Goal: Communication & Community: Participate in discussion

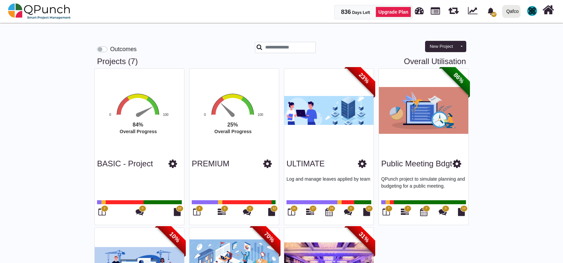
scroll to position [132, 0]
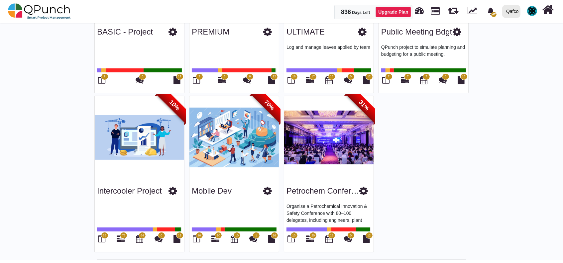
click at [199, 236] on span "10" at bounding box center [198, 236] width 3 height 5
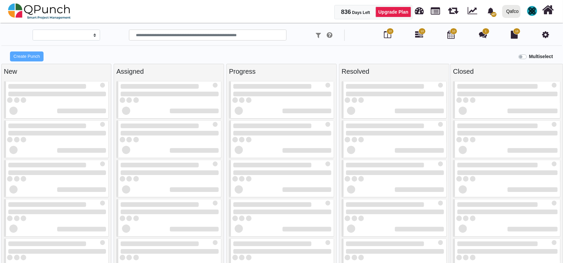
drag, startPoint x: 21, startPoint y: 32, endPoint x: 0, endPoint y: 56, distance: 31.6
click at [0, 56] on div "Create Punch" at bounding box center [70, 56] width 141 height 11
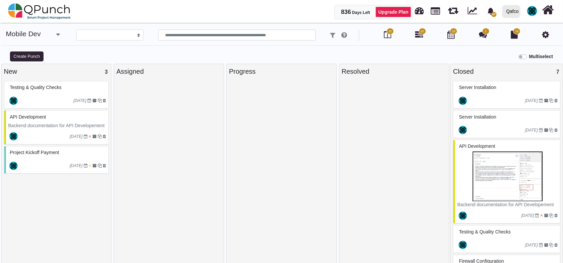
select select
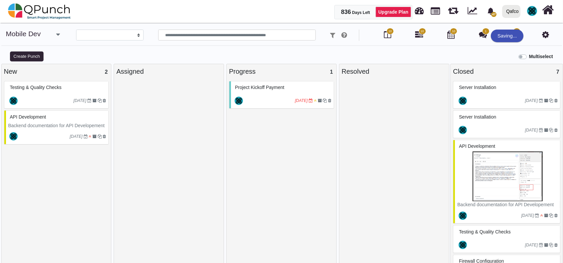
click at [277, 92] on div "Project Kickoff Payment" at bounding box center [282, 87] width 98 height 10
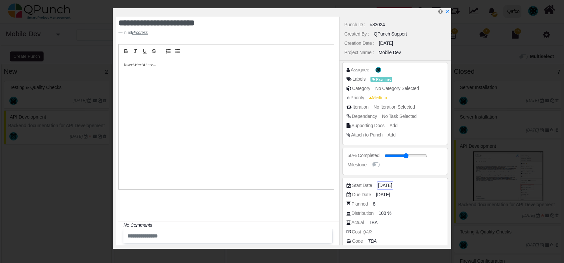
click at [388, 185] on span "[DATE]" at bounding box center [385, 185] width 14 height 7
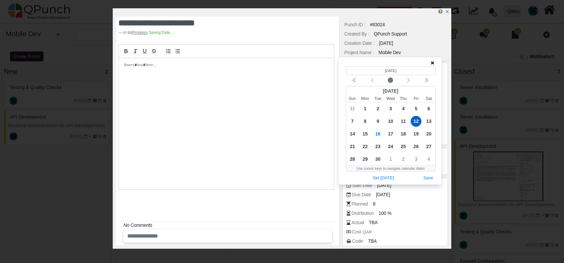
click at [434, 63] on icon at bounding box center [433, 63] width 4 height 5
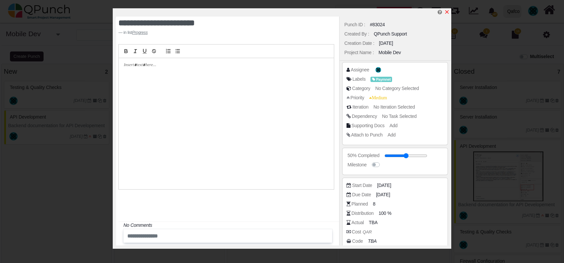
click at [449, 11] on icon "x" at bounding box center [446, 11] width 5 height 5
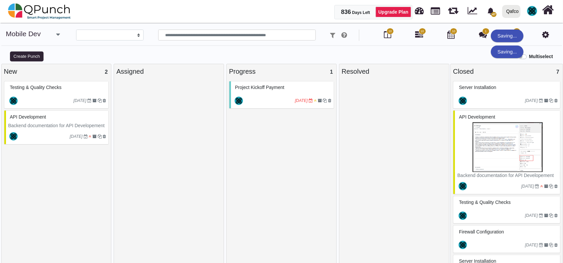
click at [502, 209] on div "[DATE]" at bounding box center [507, 215] width 105 height 15
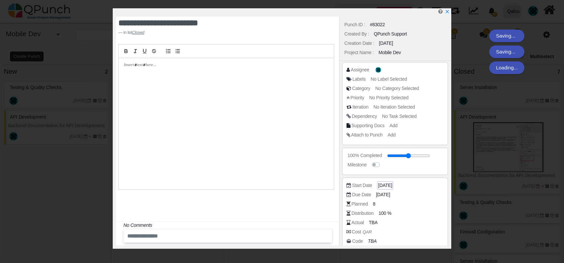
click at [385, 183] on span "[DATE]" at bounding box center [385, 185] width 14 height 7
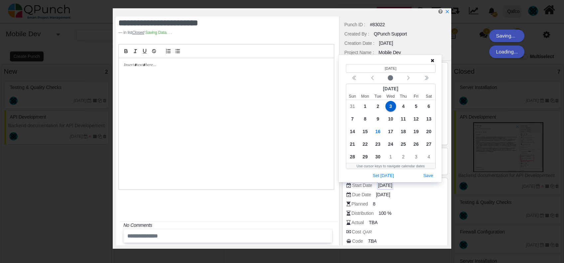
click at [385, 183] on span "[DATE]" at bounding box center [385, 185] width 14 height 7
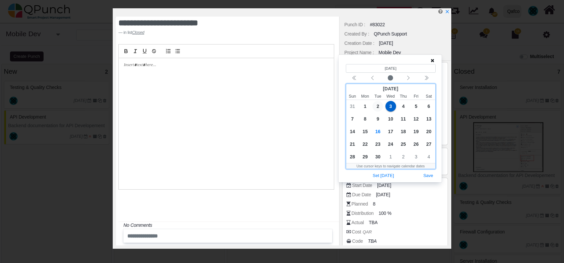
click at [375, 105] on span "2" at bounding box center [377, 106] width 11 height 11
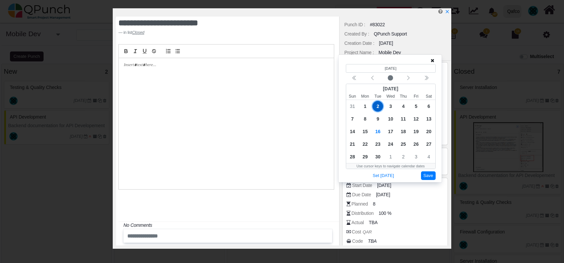
click at [429, 178] on button "Save" at bounding box center [428, 176] width 15 height 9
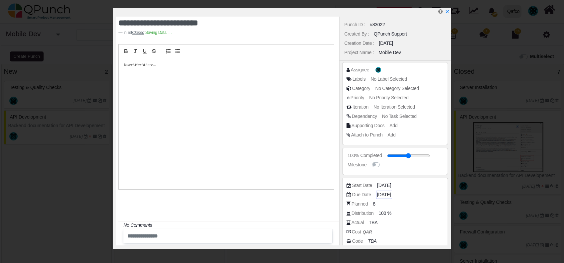
click at [391, 194] on span "[DATE]" at bounding box center [384, 194] width 14 height 7
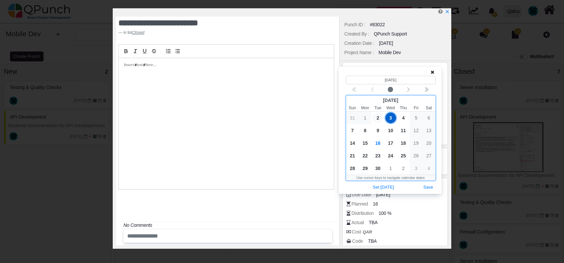
click at [376, 118] on span "2" at bounding box center [377, 118] width 11 height 11
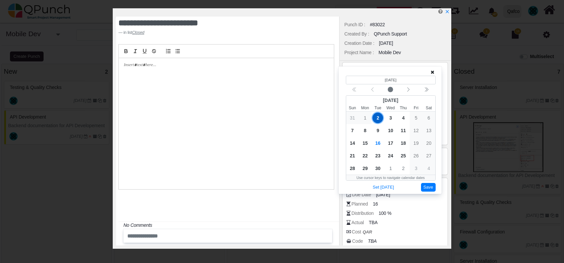
click at [423, 189] on button "Save" at bounding box center [428, 187] width 15 height 9
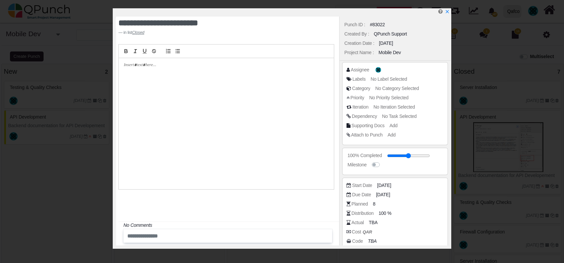
click at [447, 10] on icon "x" at bounding box center [447, 11] width 5 height 5
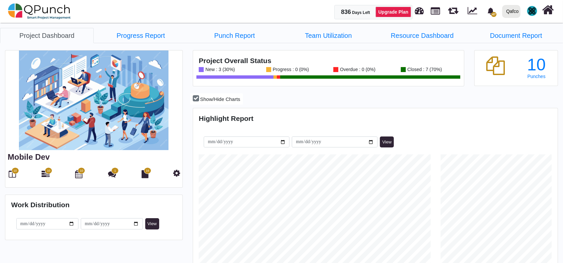
scroll to position [161, 363]
click at [136, 30] on link "Progress Report" at bounding box center [141, 35] width 94 height 15
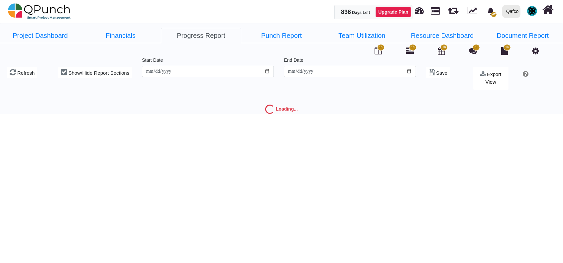
type input "**********"
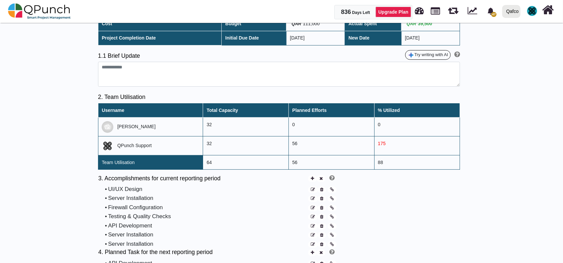
scroll to position [221, 0]
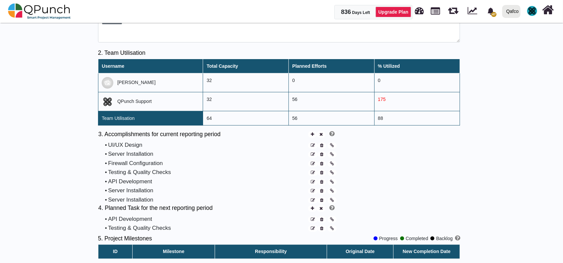
click at [76, 179] on div at bounding box center [46, 123] width 93 height 509
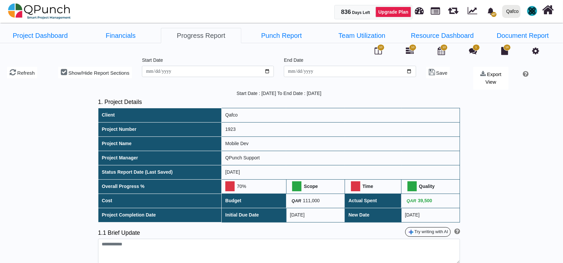
scroll to position [0, 0]
click at [270, 70] on input "**********" at bounding box center [208, 71] width 132 height 11
type input "**********"
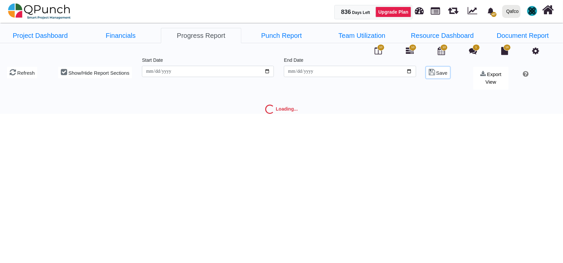
click at [431, 73] on icon at bounding box center [432, 71] width 6 height 7
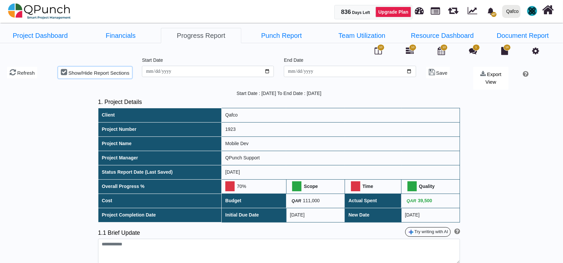
click at [69, 70] on span "Show/Hide Report Sections" at bounding box center [98, 73] width 61 height 6
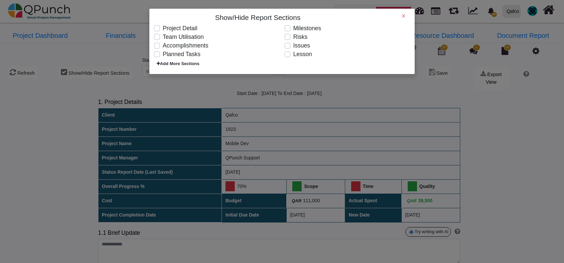
click at [163, 28] on label "Project Detail" at bounding box center [180, 28] width 35 height 9
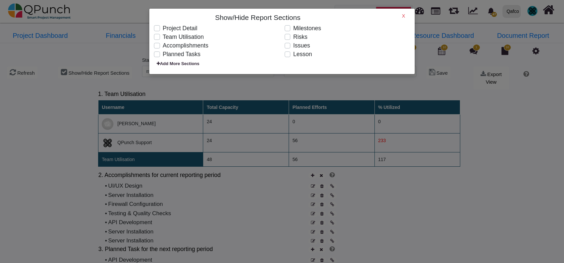
click at [163, 29] on label "Project Detail" at bounding box center [180, 28] width 35 height 9
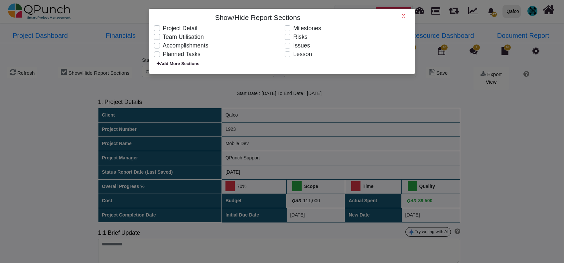
click at [163, 37] on label "Team Utilisation" at bounding box center [183, 37] width 41 height 9
click at [163, 27] on label "Project Detail" at bounding box center [180, 28] width 35 height 9
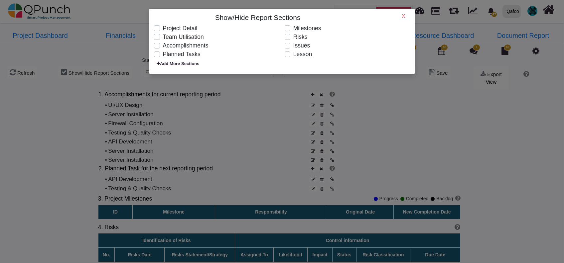
click at [400, 16] on div "X" at bounding box center [388, 18] width 44 height 11
click at [406, 14] on div "X" at bounding box center [388, 18] width 44 height 11
click at [405, 14] on div "X" at bounding box center [388, 18] width 44 height 11
click at [403, 15] on h6 "X" at bounding box center [403, 16] width 3 height 6
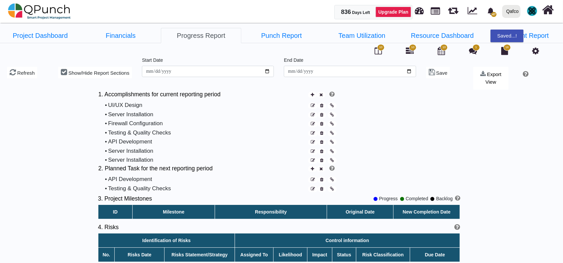
click at [410, 136] on div "1. Accomplishments for current reporting period • UI/UX Design • Server Install…" at bounding box center [279, 128] width 362 height 74
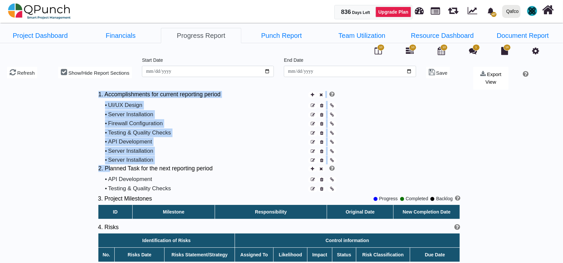
drag, startPoint x: 53, startPoint y: 165, endPoint x: 109, endPoint y: 172, distance: 56.5
click at [109, 172] on div "Start Date : 02-09-2025 To End Date : 04-09-2025 1. Project Details Client Qafc…" at bounding box center [279, 215] width 558 height 248
click at [65, 149] on div at bounding box center [46, 215] width 93 height 248
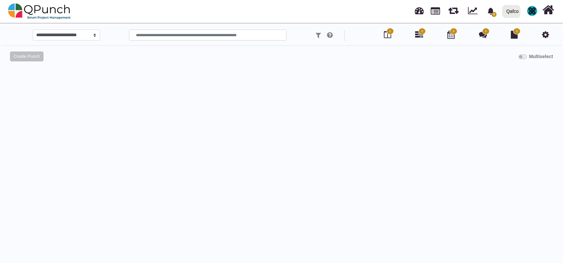
select select
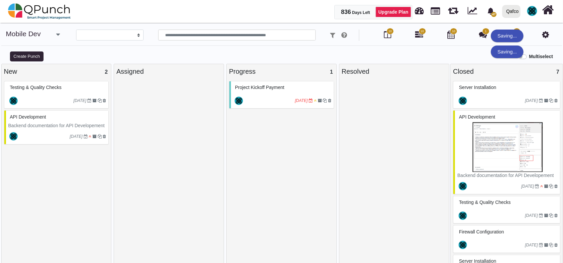
click at [352, 188] on div at bounding box center [394, 173] width 105 height 185
drag, startPoint x: 515, startPoint y: 51, endPoint x: 540, endPoint y: 49, distance: 25.0
click at [524, 49] on div "Saving..." at bounding box center [507, 52] width 33 height 13
drag, startPoint x: 512, startPoint y: 38, endPoint x: 562, endPoint y: 39, distance: 50.2
click at [545, 39] on div "Saving..." at bounding box center [529, 36] width 33 height 13
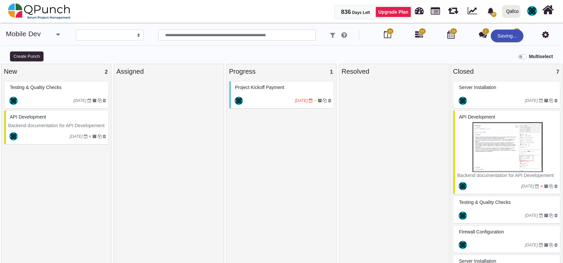
click at [515, 51] on div "Multiselect" at bounding box center [352, 56] width 423 height 11
drag, startPoint x: 510, startPoint y: 37, endPoint x: 545, endPoint y: 47, distance: 36.9
click at [545, 44] on body "836 Days Left Upgrade Plan 47 Notification Clear ULTIMATE (Copy) QPunch Support…" at bounding box center [281, 135] width 563 height 270
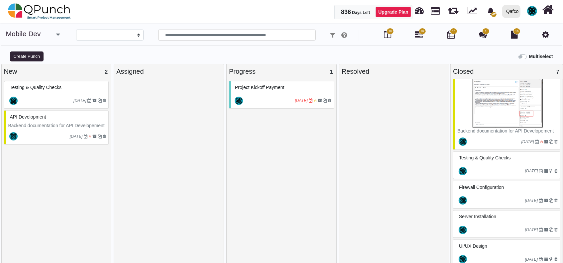
scroll to position [81, 0]
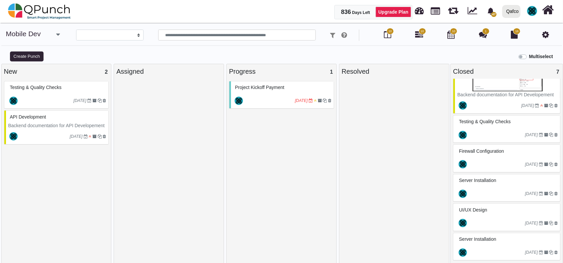
click at [494, 149] on span "Firewall Configuration" at bounding box center [481, 151] width 45 height 5
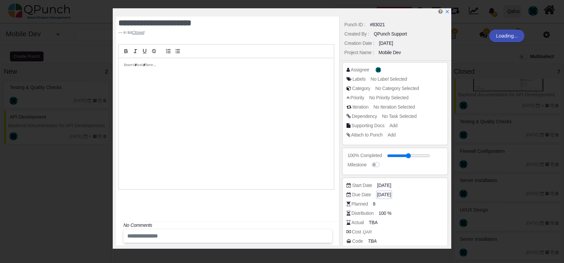
click at [385, 192] on span "03-09-2025" at bounding box center [384, 194] width 14 height 7
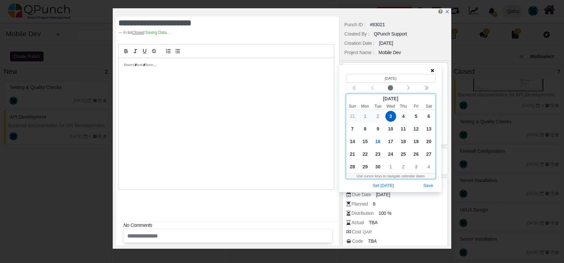
click at [403, 120] on span "4" at bounding box center [403, 116] width 11 height 11
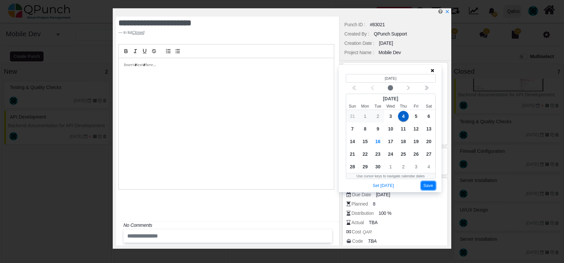
click at [431, 182] on button "Save" at bounding box center [428, 186] width 15 height 9
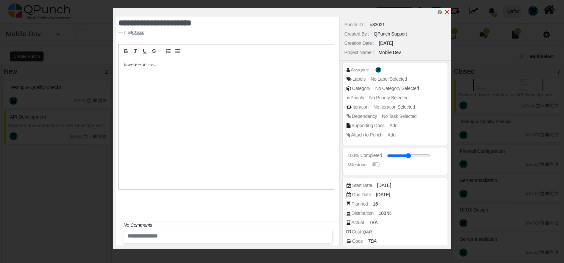
click at [448, 11] on icon "x" at bounding box center [447, 12] width 4 height 4
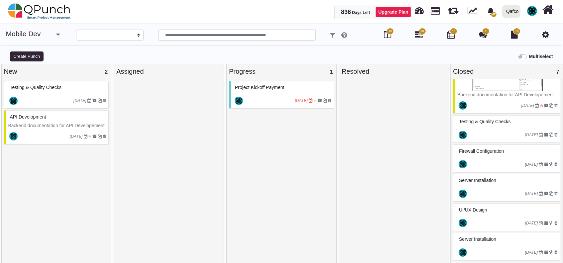
click at [70, 135] on icon "[DATE]" at bounding box center [76, 136] width 13 height 5
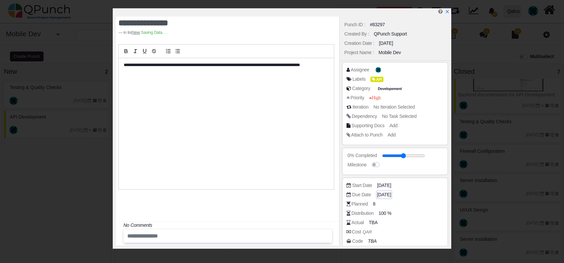
click at [384, 193] on span "[DATE]" at bounding box center [384, 194] width 14 height 7
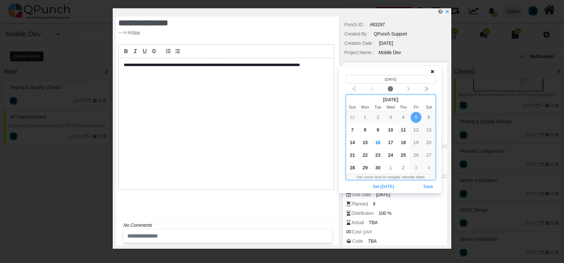
click at [402, 130] on span "11" at bounding box center [403, 130] width 11 height 11
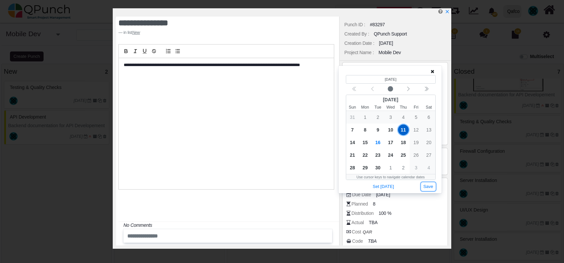
click at [423, 185] on button "Save" at bounding box center [428, 187] width 15 height 9
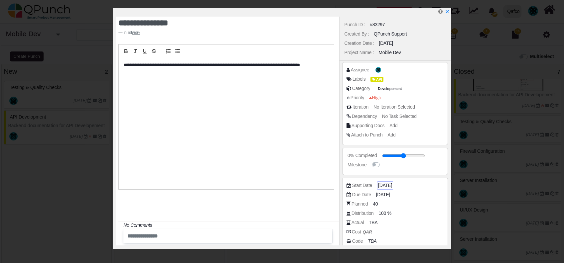
click at [385, 185] on span "07-09-2025" at bounding box center [385, 185] width 14 height 7
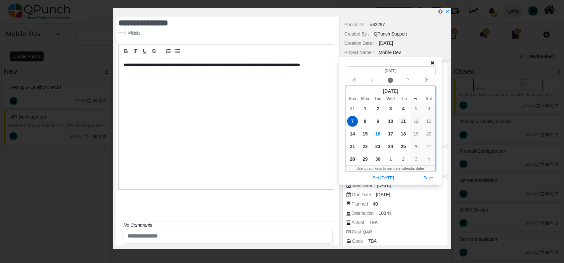
click at [402, 120] on span "11" at bounding box center [403, 121] width 11 height 11
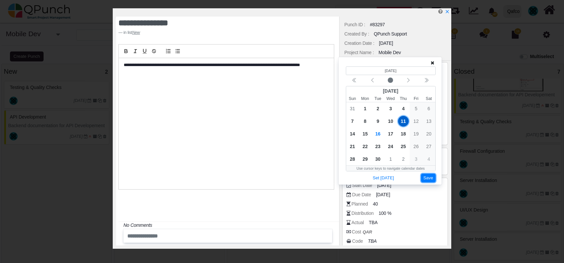
click at [426, 176] on button "Save" at bounding box center [428, 178] width 15 height 9
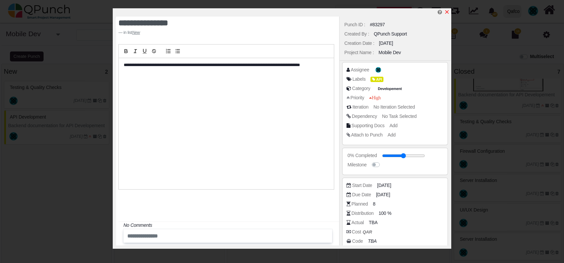
click at [446, 12] on icon "x" at bounding box center [447, 12] width 4 height 4
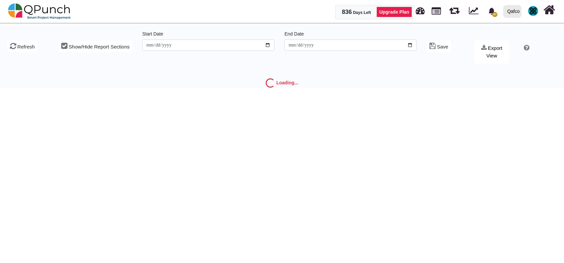
type input "**********"
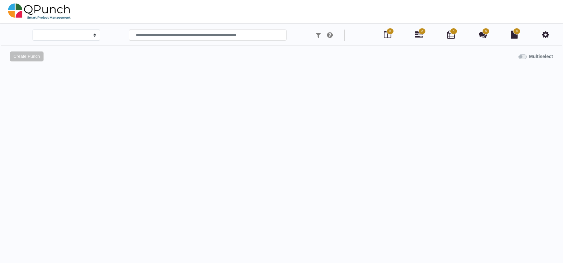
select select
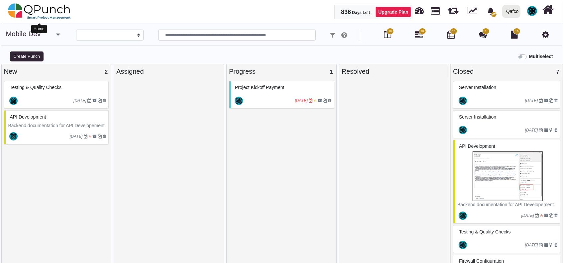
click at [32, 13] on img at bounding box center [39, 11] width 63 height 20
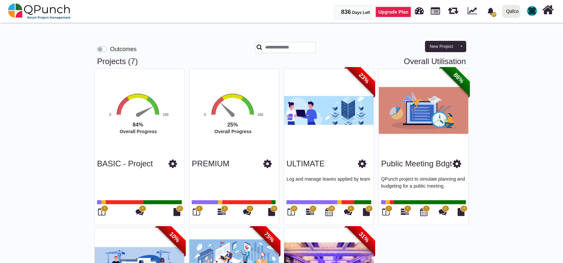
click at [385, 39] on div "New Project Toggle dropdown New Project Wiz New Program" at bounding box center [423, 42] width 95 height 29
click at [442, 213] on icon at bounding box center [443, 212] width 8 height 8
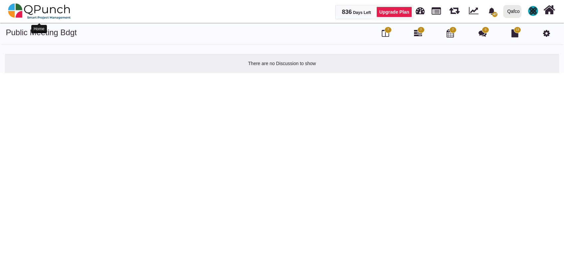
click at [63, 13] on img at bounding box center [39, 11] width 63 height 20
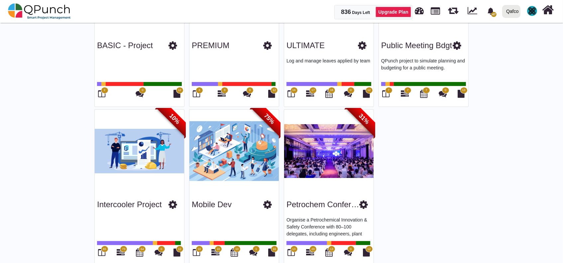
scroll to position [132, 0]
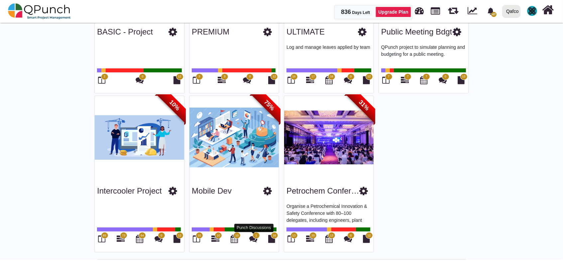
click at [252, 239] on icon at bounding box center [253, 239] width 8 height 8
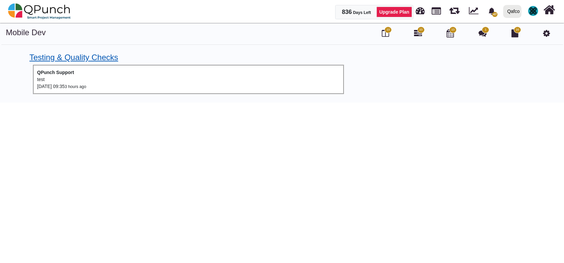
click at [79, 57] on link "Testing & Quality Checks" at bounding box center [74, 57] width 89 height 9
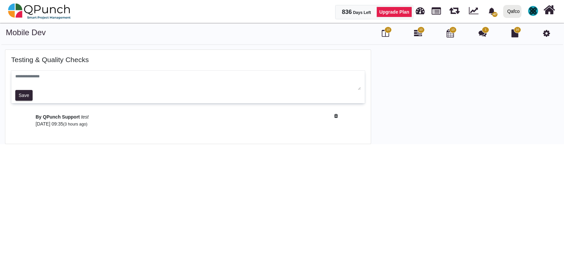
click at [63, 76] on textarea at bounding box center [188, 81] width 346 height 17
type textarea "*******"
click at [22, 96] on button "Save" at bounding box center [24, 95] width 18 height 11
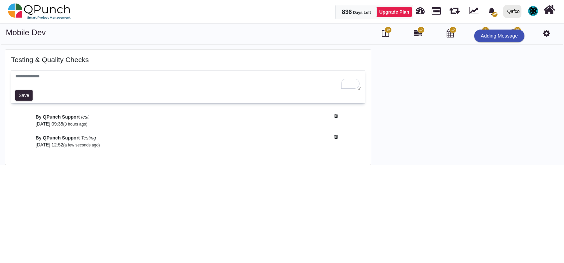
click at [386, 32] on span "10" at bounding box center [387, 30] width 3 height 5
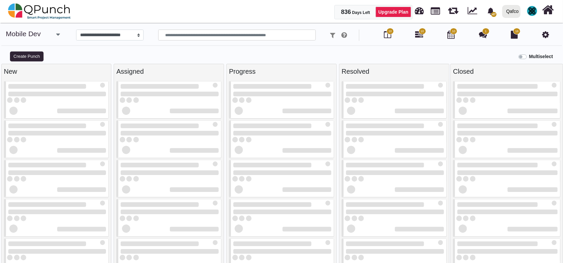
select select
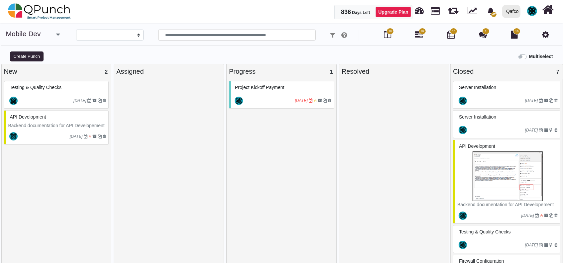
click at [488, 35] on div "10 10 10 1 16" at bounding box center [470, 35] width 175 height 11
click at [482, 33] on icon at bounding box center [483, 35] width 8 height 8
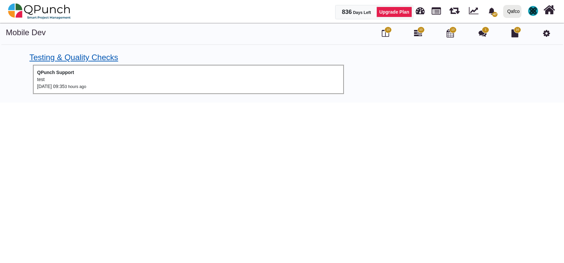
click at [79, 59] on link "Testing & Quality Checks" at bounding box center [74, 57] width 89 height 9
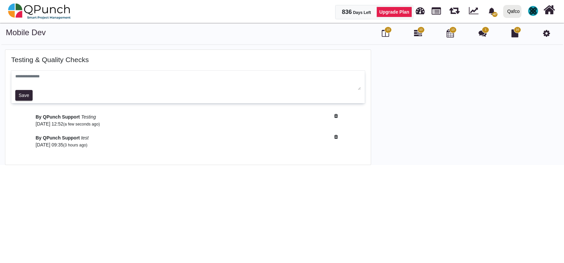
click at [98, 121] on div "[DATE] 12:52 (a few seconds ago)" at bounding box center [199, 124] width 326 height 7
click at [335, 115] on icon at bounding box center [352, 116] width 37 height 5
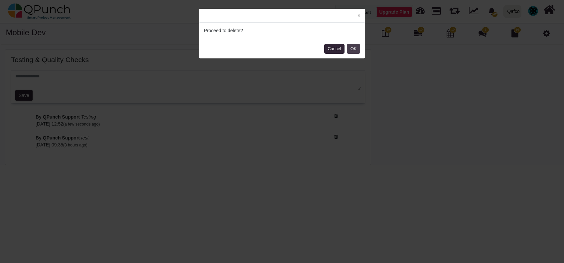
click at [353, 48] on button "OK" at bounding box center [353, 49] width 13 height 10
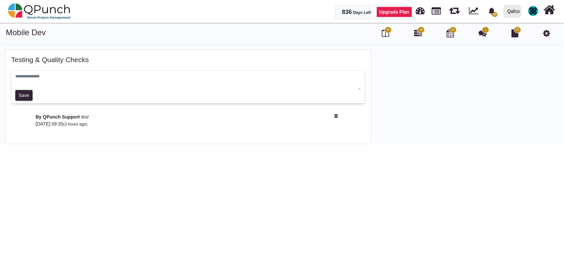
click at [29, 59] on h4 "Testing & Quality Checks" at bounding box center [188, 60] width 354 height 8
click at [487, 33] on div "1" at bounding box center [482, 33] width 10 height 11
click at [482, 34] on icon at bounding box center [482, 33] width 8 height 8
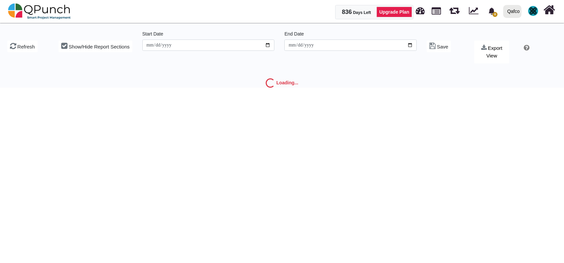
type input "**********"
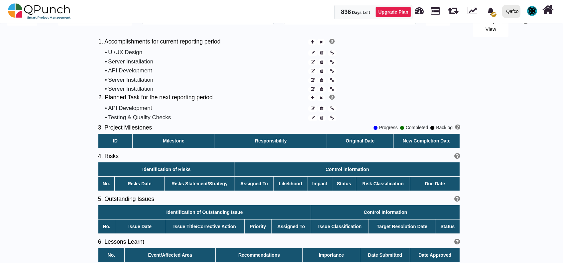
scroll to position [57, 0]
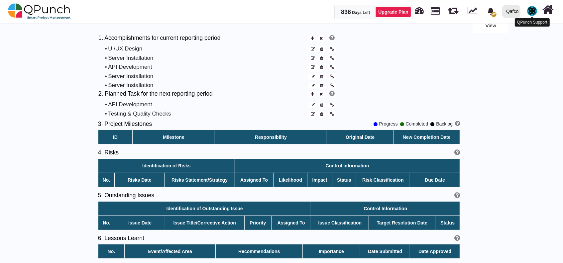
click at [531, 7] on img at bounding box center [532, 11] width 10 height 10
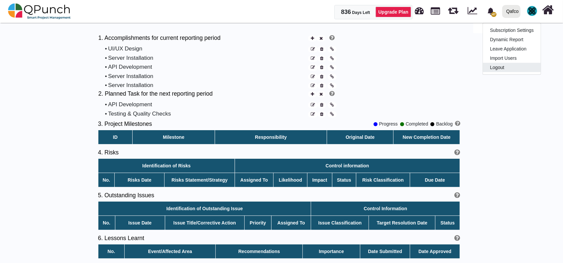
click at [513, 67] on link "Logout" at bounding box center [512, 67] width 58 height 9
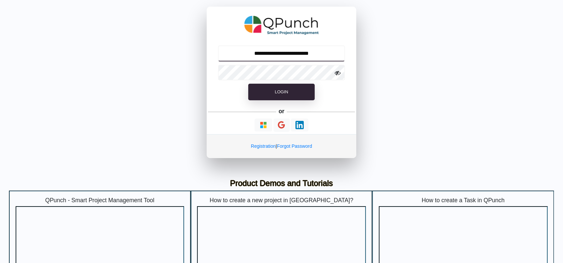
click at [304, 51] on input "**********" at bounding box center [281, 54] width 127 height 16
type input "**********"
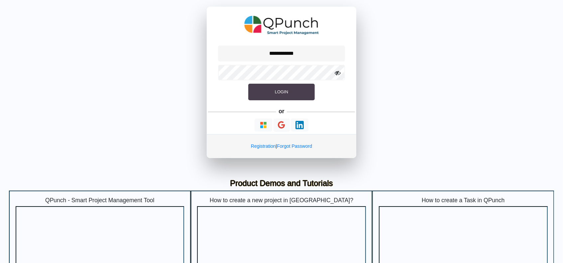
click at [267, 93] on button "Login" at bounding box center [281, 92] width 66 height 17
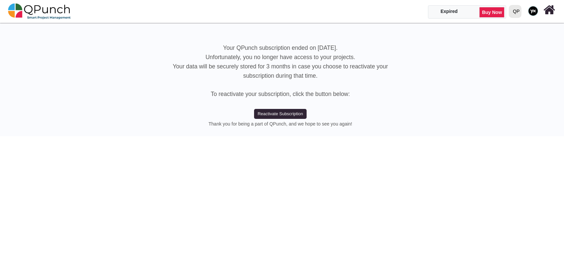
click at [518, 10] on div "QP" at bounding box center [516, 12] width 7 height 12
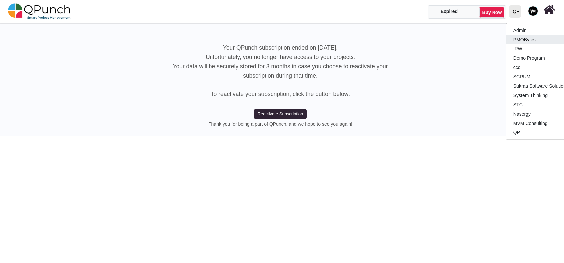
click at [518, 37] on link "PMOBytes" at bounding box center [545, 39] width 78 height 9
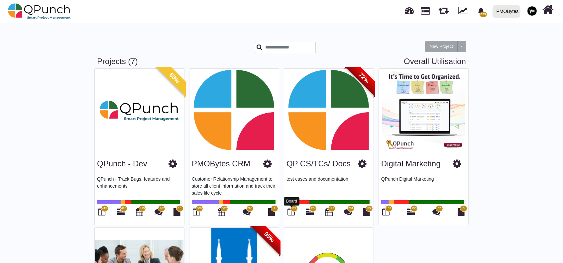
click at [290, 215] on icon at bounding box center [291, 212] width 7 height 8
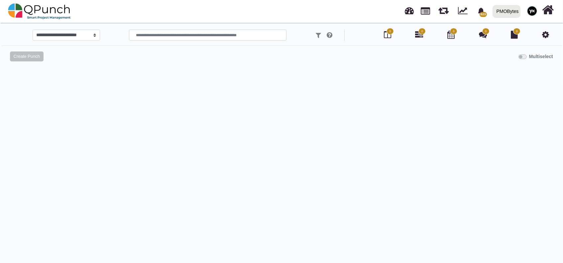
select select "*****"
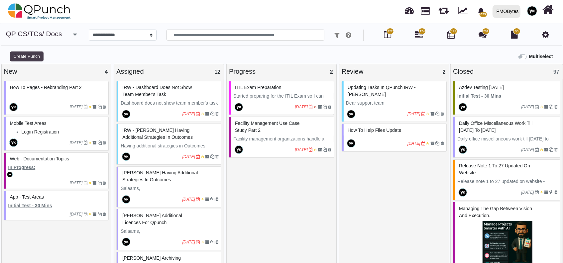
click at [22, 59] on button "Create Punch" at bounding box center [27, 57] width 34 height 10
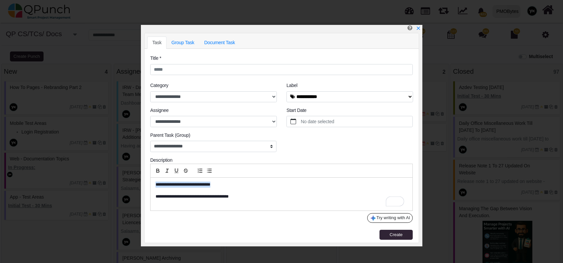
drag, startPoint x: 219, startPoint y: 183, endPoint x: 173, endPoint y: 180, distance: 46.0
click at [146, 170] on div "**********" at bounding box center [281, 188] width 273 height 49
select select "****"
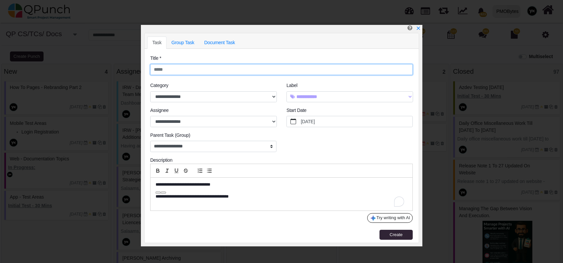
drag, startPoint x: 176, startPoint y: 185, endPoint x: 162, endPoint y: 66, distance: 119.4
click at [162, 66] on input "text" at bounding box center [281, 69] width 263 height 11
type input "**********"
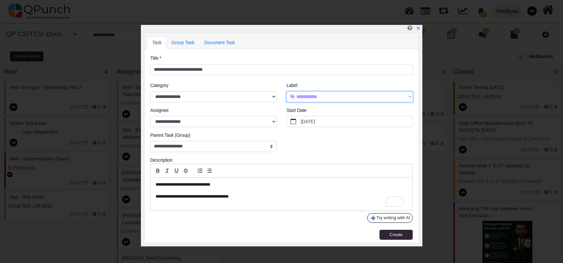
click at [333, 97] on select "**********" at bounding box center [350, 96] width 127 height 11
select select "****"
click at [287, 91] on select "**********" at bounding box center [350, 96] width 127 height 11
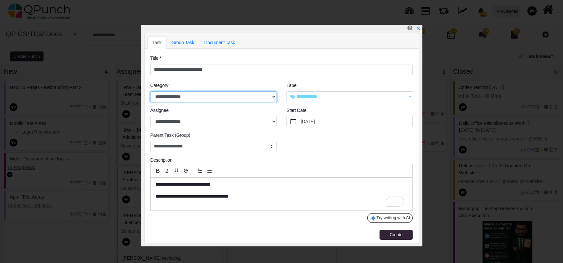
click at [210, 98] on select "**********" at bounding box center [213, 96] width 127 height 11
select select "****"
click at [150, 91] on select "**********" at bounding box center [213, 96] width 127 height 11
click at [382, 236] on button "Create" at bounding box center [396, 235] width 33 height 10
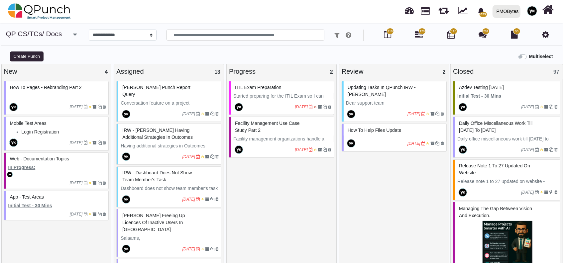
click at [158, 92] on div "Mr. Nadeem Punch Report Query" at bounding box center [170, 90] width 98 height 17
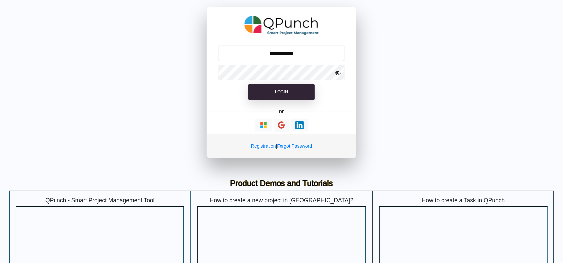
click at [281, 51] on input "**********" at bounding box center [281, 54] width 127 height 16
click at [284, 56] on input "**********" at bounding box center [281, 54] width 127 height 16
type input "**********"
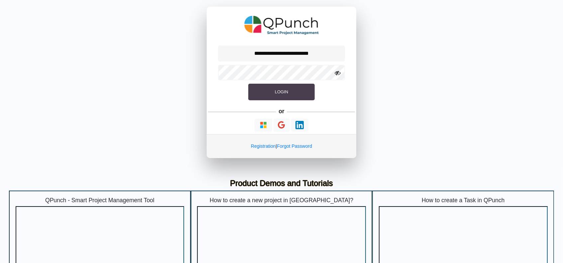
click at [269, 93] on button "Login" at bounding box center [281, 92] width 66 height 17
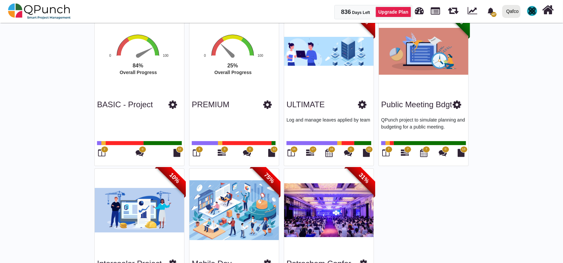
scroll to position [132, 0]
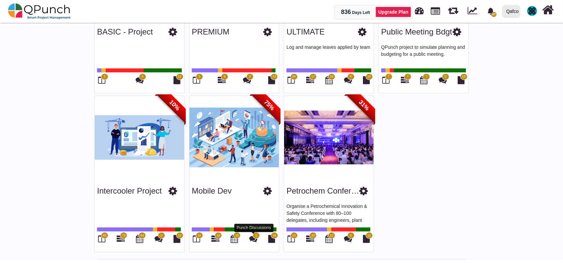
click at [252, 239] on icon at bounding box center [253, 239] width 8 height 8
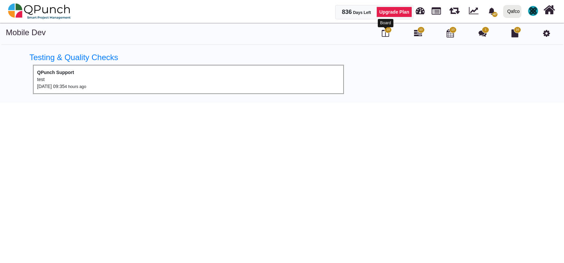
click at [382, 35] on icon at bounding box center [385, 33] width 7 height 8
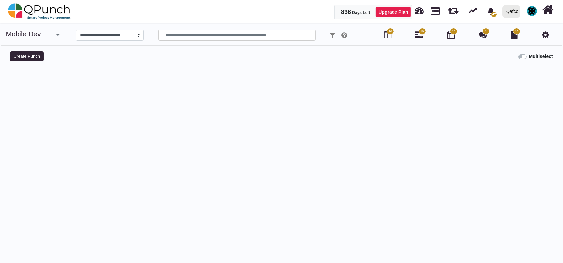
select select
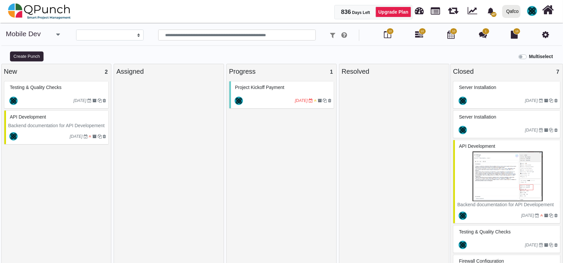
click at [270, 97] on div at bounding box center [269, 100] width 51 height 11
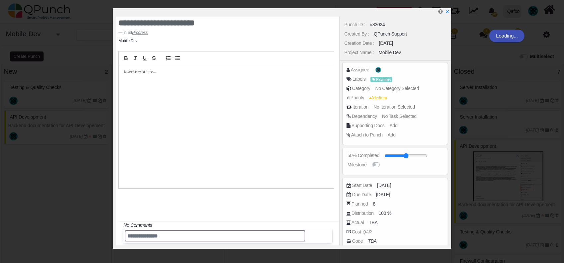
click at [239, 236] on input "text" at bounding box center [215, 236] width 181 height 11
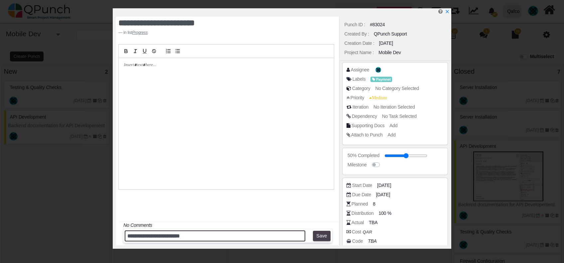
type input "**********"
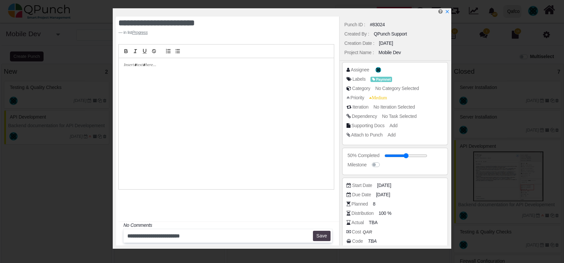
click at [324, 237] on button "Save" at bounding box center [322, 236] width 18 height 11
click at [445, 11] on icon "x" at bounding box center [446, 11] width 5 height 5
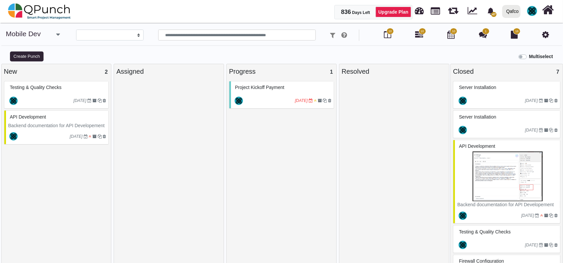
click at [422, 155] on div at bounding box center [394, 173] width 105 height 185
click at [503, 172] on img at bounding box center [507, 177] width 100 height 50
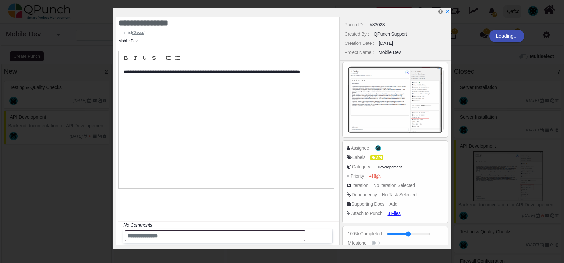
click at [185, 241] on input "text" at bounding box center [215, 236] width 181 height 11
click at [183, 235] on input "text" at bounding box center [215, 236] width 181 height 11
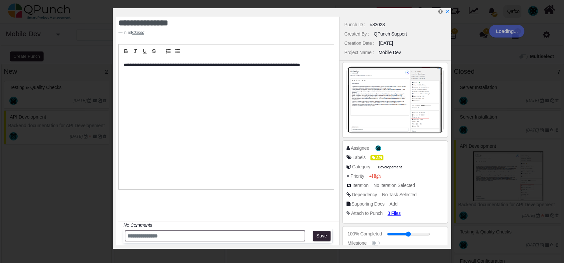
click at [183, 235] on input "text" at bounding box center [215, 236] width 181 height 11
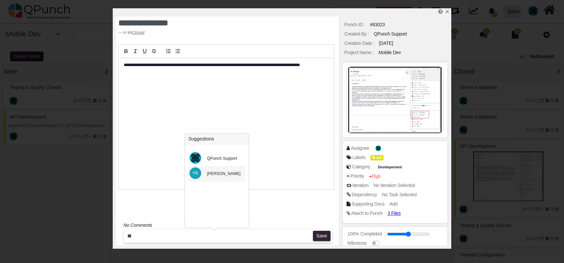
click at [213, 172] on div "[PERSON_NAME]" at bounding box center [224, 174] width 34 height 6
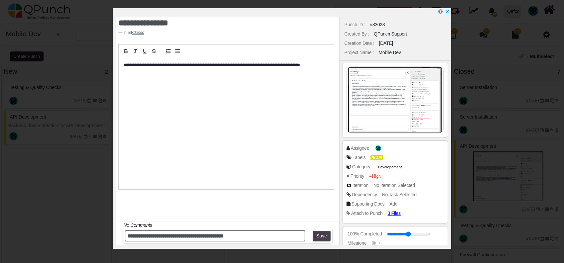
type input "**********"
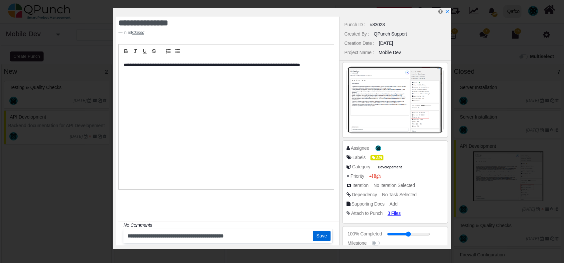
click at [321, 239] on button "Save" at bounding box center [322, 236] width 18 height 11
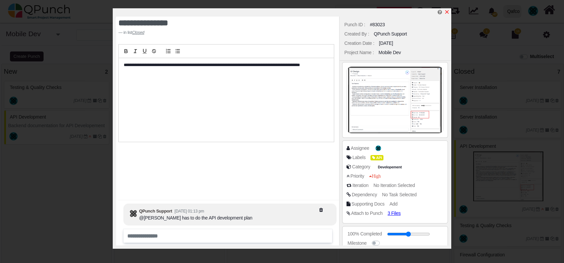
click at [447, 13] on icon "x" at bounding box center [447, 12] width 4 height 4
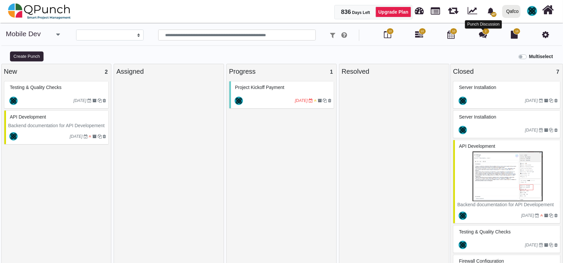
click at [482, 38] on icon at bounding box center [483, 35] width 8 height 8
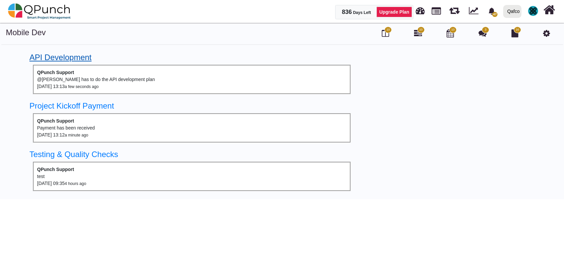
click at [64, 61] on link "API Development" at bounding box center [61, 57] width 62 height 9
click at [384, 104] on div at bounding box center [470, 124] width 188 height 150
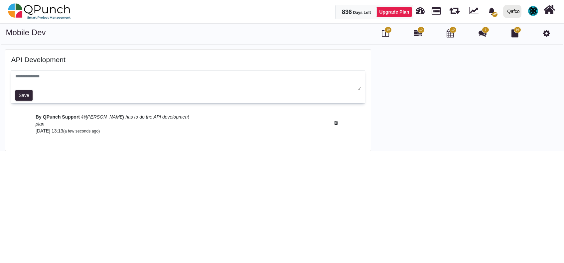
click at [39, 59] on h4 "API Development" at bounding box center [188, 60] width 354 height 8
click at [428, 133] on div at bounding box center [470, 101] width 188 height 102
click at [20, 59] on h4 "API Development" at bounding box center [188, 60] width 354 height 8
click at [0, 45] on html "836 Days Left Upgrade Plan 47 Notification Clear ULTIMATE (Copy) QPunch Support…" at bounding box center [282, 75] width 564 height 151
click at [8, 114] on div "API Development Save By QPunch Support @Yaasar Kably has to do the API developm…" at bounding box center [187, 100] width 365 height 101
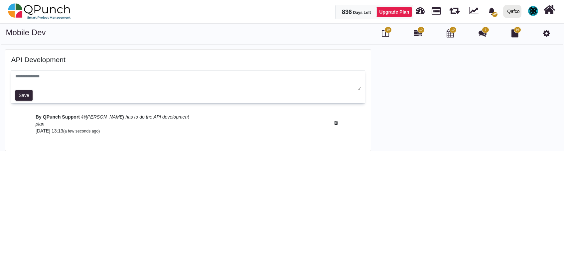
click at [159, 151] on html "836 Days Left Upgrade Plan 47 Notification Clear ULTIMATE (Copy) QPunch Support…" at bounding box center [282, 75] width 564 height 151
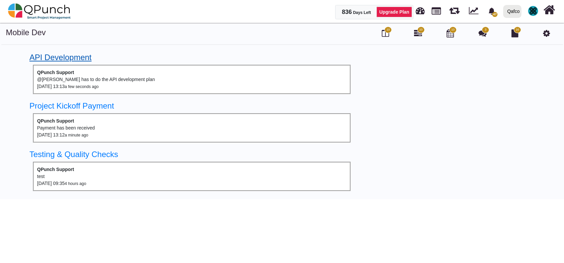
click at [60, 61] on link "API Development" at bounding box center [61, 57] width 62 height 9
click at [63, 104] on link "Project Kickoff Payment" at bounding box center [72, 105] width 84 height 9
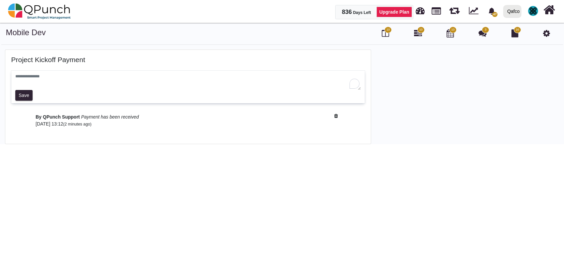
click at [110, 76] on textarea "To enrich screen reader interactions, please activate Accessibility in Grammarl…" at bounding box center [188, 81] width 346 height 17
click at [550, 10] on icon at bounding box center [549, 10] width 12 height 13
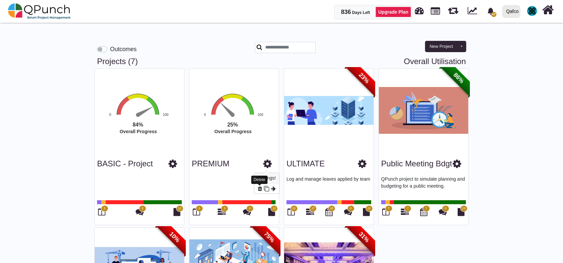
click at [261, 189] on icon at bounding box center [260, 188] width 4 height 5
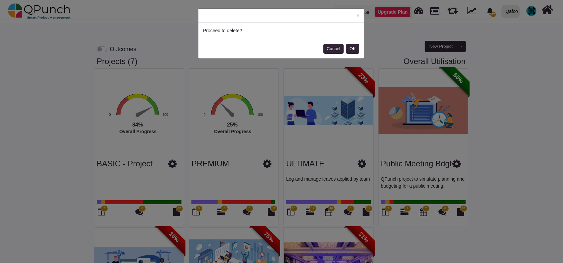
click at [360, 43] on footer "Cancel OK" at bounding box center [281, 49] width 166 height 20
click at [356, 47] on button "OK" at bounding box center [352, 49] width 13 height 10
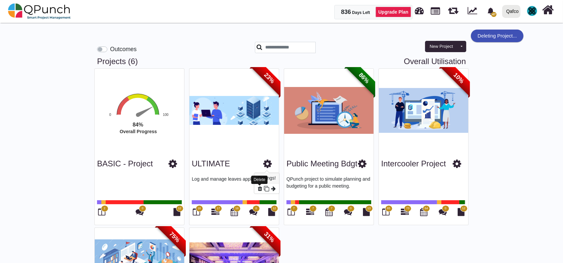
click at [259, 189] on icon at bounding box center [260, 188] width 4 height 5
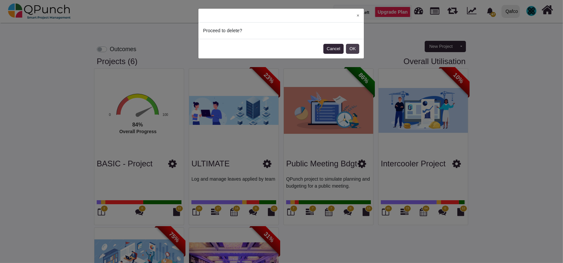
click at [357, 46] on button "OK" at bounding box center [352, 49] width 13 height 10
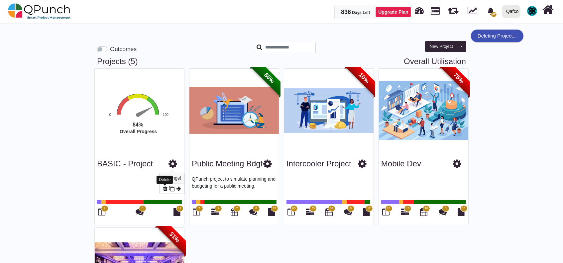
click at [164, 188] on icon at bounding box center [165, 188] width 4 height 5
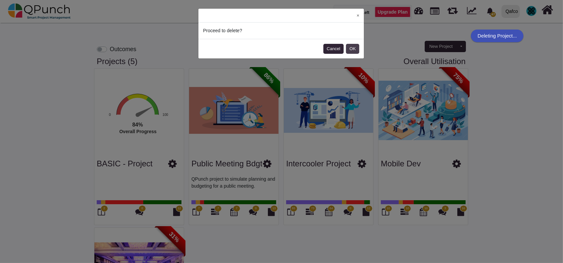
click at [355, 47] on button "OK" at bounding box center [352, 49] width 13 height 10
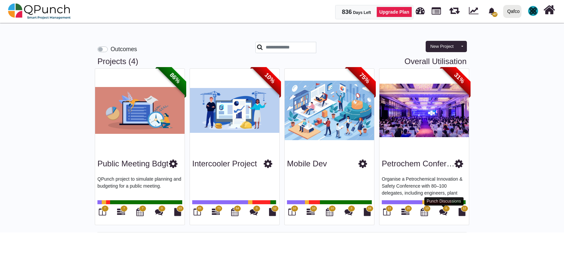
click at [444, 212] on icon at bounding box center [443, 212] width 8 height 8
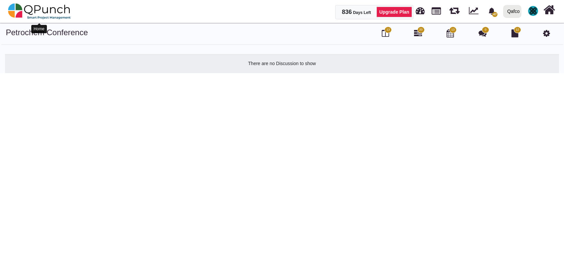
click at [30, 12] on img at bounding box center [39, 11] width 63 height 20
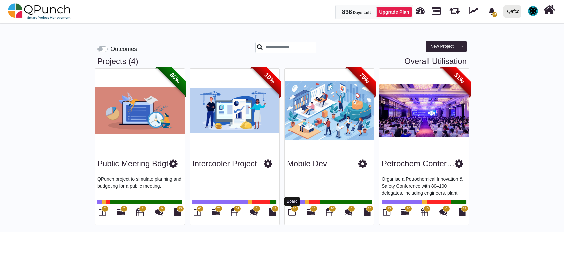
click at [293, 212] on icon at bounding box center [291, 212] width 7 height 8
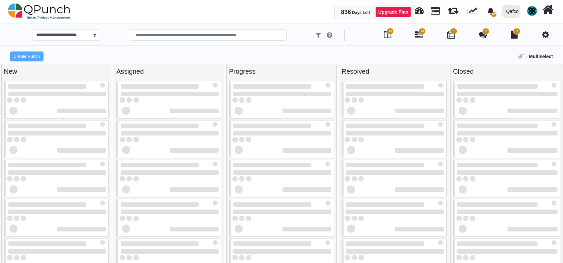
click at [504, 188] on div at bounding box center [488, 189] width 40 height 11
select select
click at [32, 8] on img at bounding box center [39, 11] width 63 height 20
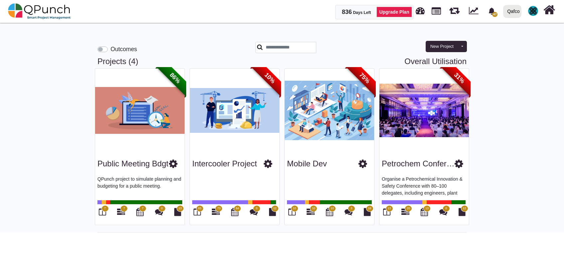
click at [506, 48] on div "Outcomes New Project Toggle dropdown New Project Wiz New Program Projects (4) O…" at bounding box center [282, 126] width 564 height 211
drag, startPoint x: 441, startPoint y: 202, endPoint x: 31, endPoint y: 1, distance: 456.7
click at [441, 202] on div at bounding box center [439, 202] width 25 height 4
click at [348, 213] on icon at bounding box center [348, 212] width 8 height 8
click at [350, 213] on icon at bounding box center [348, 212] width 8 height 8
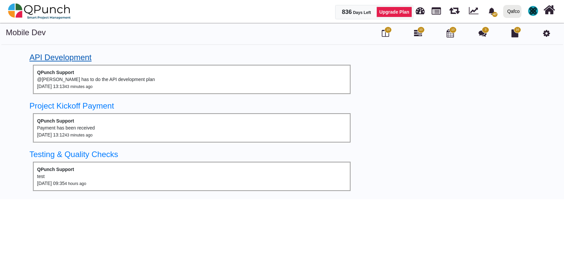
click at [64, 58] on link "API Development" at bounding box center [61, 57] width 62 height 9
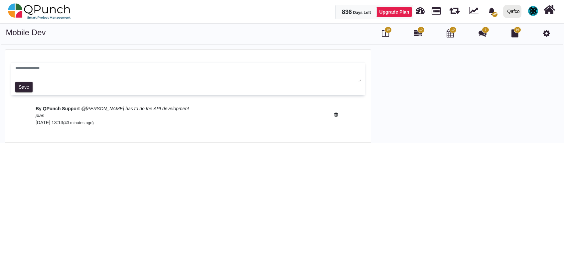
click at [456, 143] on html "836 Days Left Upgrade Plan 47 Notification Clear ULTIMATE (Copy) QPunch Support…" at bounding box center [282, 71] width 564 height 143
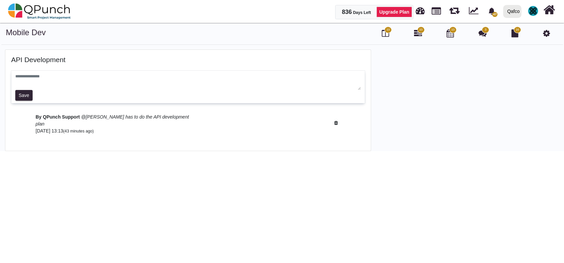
drag, startPoint x: 57, startPoint y: 78, endPoint x: 22, endPoint y: 27, distance: 61.2
click at [57, 78] on textarea at bounding box center [188, 81] width 346 height 17
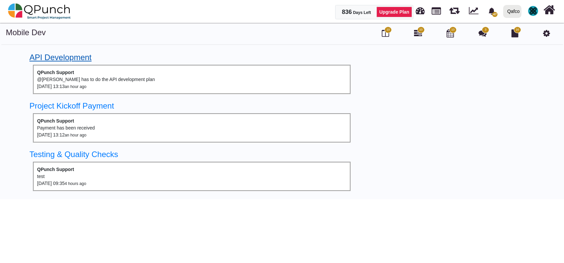
click at [57, 59] on link "API Development" at bounding box center [61, 57] width 62 height 9
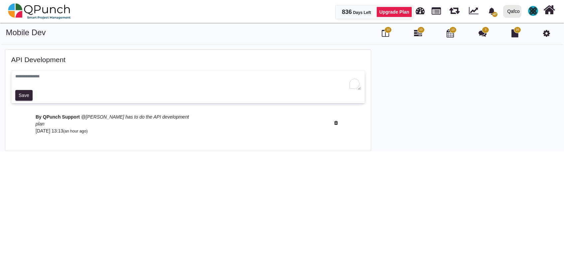
click at [58, 76] on textarea "To enrich screen reader interactions, please activate Accessibility in Grammarl…" at bounding box center [188, 81] width 346 height 17
type textarea "****"
click at [20, 95] on button "Save" at bounding box center [24, 95] width 18 height 11
drag, startPoint x: 448, startPoint y: 66, endPoint x: 53, endPoint y: 28, distance: 397.9
click at [382, 61] on div at bounding box center [470, 111] width 188 height 123
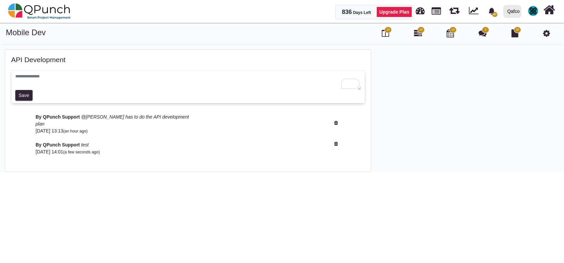
click at [13, 58] on h4 "API Development" at bounding box center [188, 60] width 354 height 8
click at [20, 63] on h4 "API Development" at bounding box center [188, 60] width 354 height 8
drag, startPoint x: 27, startPoint y: 65, endPoint x: 174, endPoint y: 70, distance: 147.4
click at [41, 64] on div "API Development Save By QPunch Support @Yaasar Kably has to do the API developm…" at bounding box center [187, 111] width 365 height 122
click at [518, 122] on div at bounding box center [470, 111] width 188 height 123
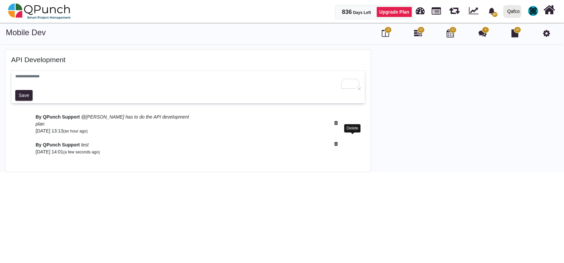
click at [335, 142] on icon at bounding box center [352, 144] width 37 height 5
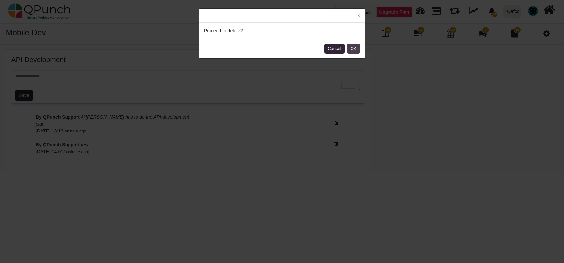
click at [359, 51] on button "OK" at bounding box center [353, 49] width 13 height 10
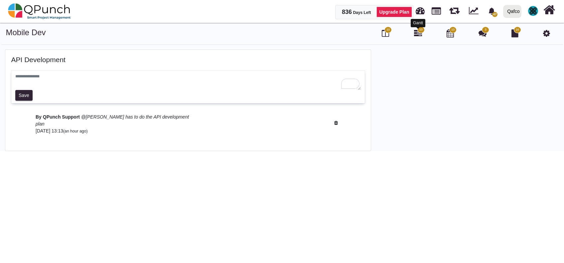
click at [417, 32] on icon at bounding box center [418, 33] width 8 height 8
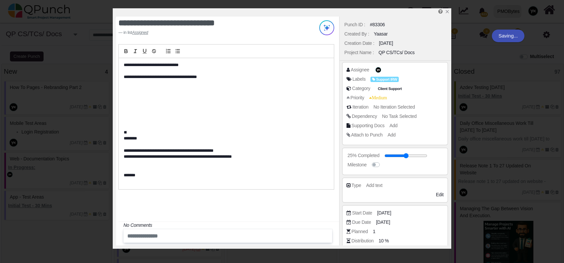
select select "*****"
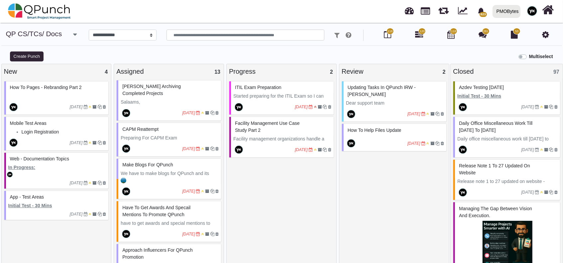
scroll to position [310, 0]
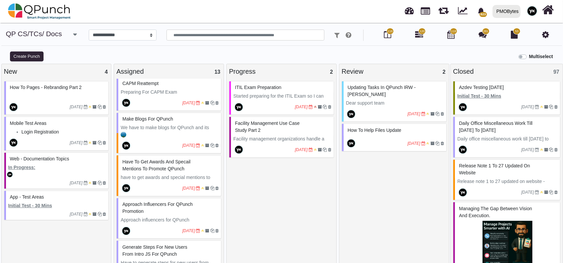
click at [70, 32] on button "button" at bounding box center [75, 35] width 11 height 11
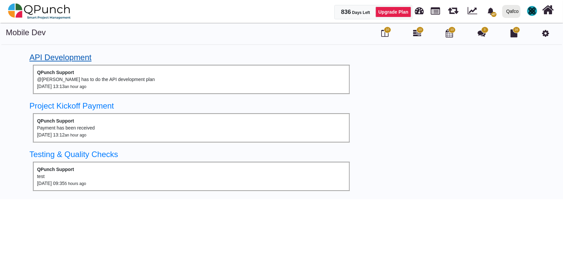
click at [66, 60] on link "API Development" at bounding box center [61, 57] width 62 height 9
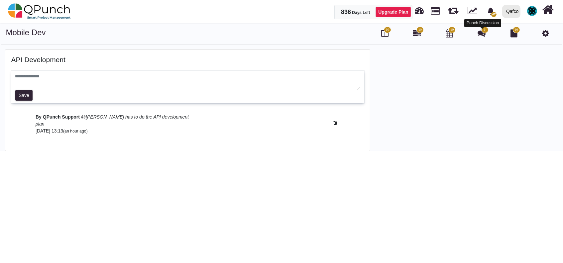
click at [482, 33] on icon at bounding box center [482, 33] width 8 height 8
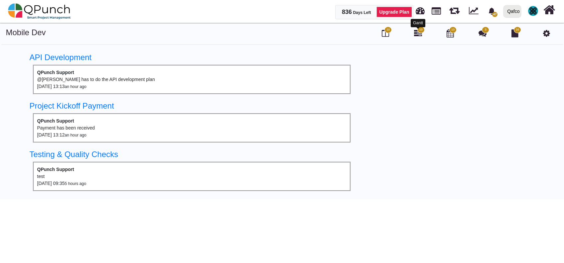
click at [413, 30] on div "10" at bounding box center [418, 33] width 10 height 11
click at [418, 34] on icon at bounding box center [418, 33] width 8 height 8
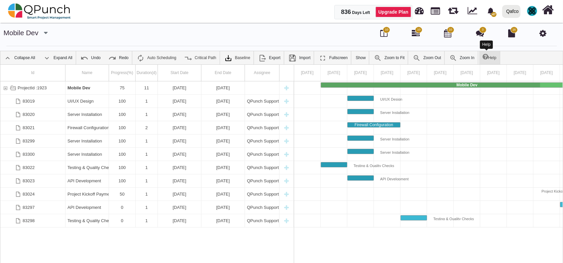
click at [481, 61] on link "Help" at bounding box center [489, 57] width 21 height 13
